Goal: Transaction & Acquisition: Purchase product/service

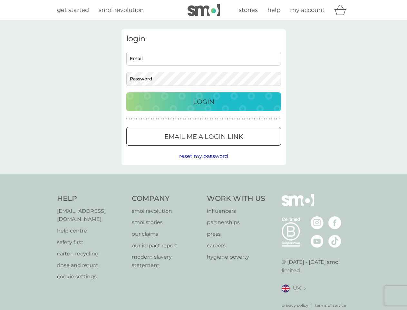
click at [342, 10] on icon "basket" at bounding box center [340, 10] width 12 height 10
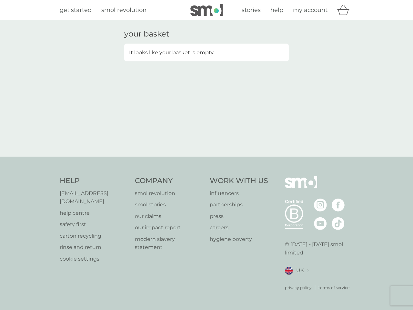
click at [203, 156] on div "your basket It looks like your basket is empty." at bounding box center [206, 88] width 413 height 136
click at [294, 280] on div "privacy policy terms of service" at bounding box center [319, 282] width 69 height 16
